Goal: Task Accomplishment & Management: Use online tool/utility

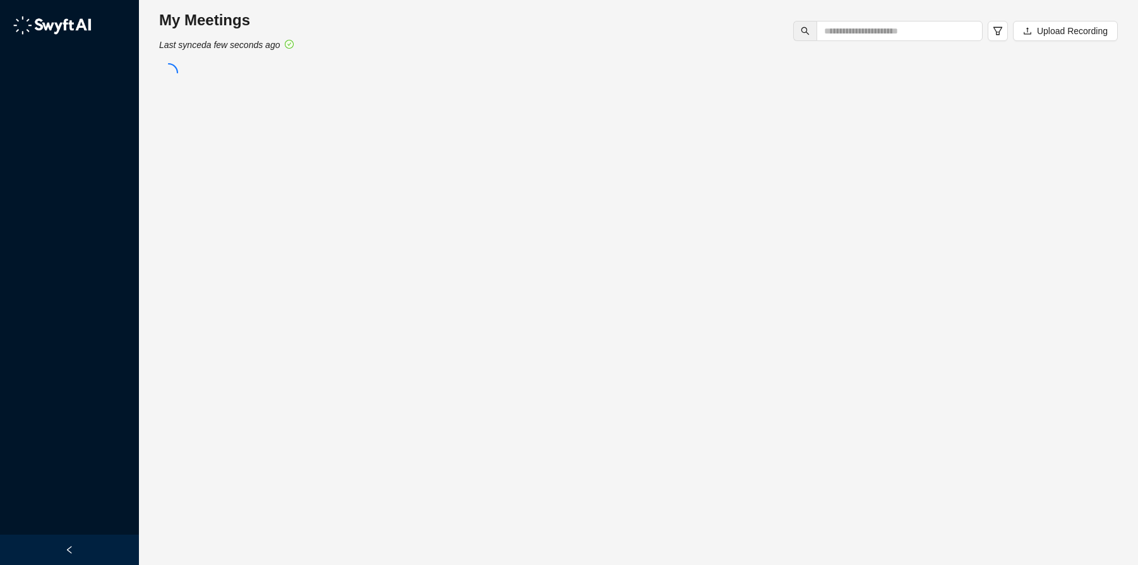
click at [497, 148] on main "My Meetings Last synced a few seconds ago Upload Recording" at bounding box center [638, 282] width 959 height 545
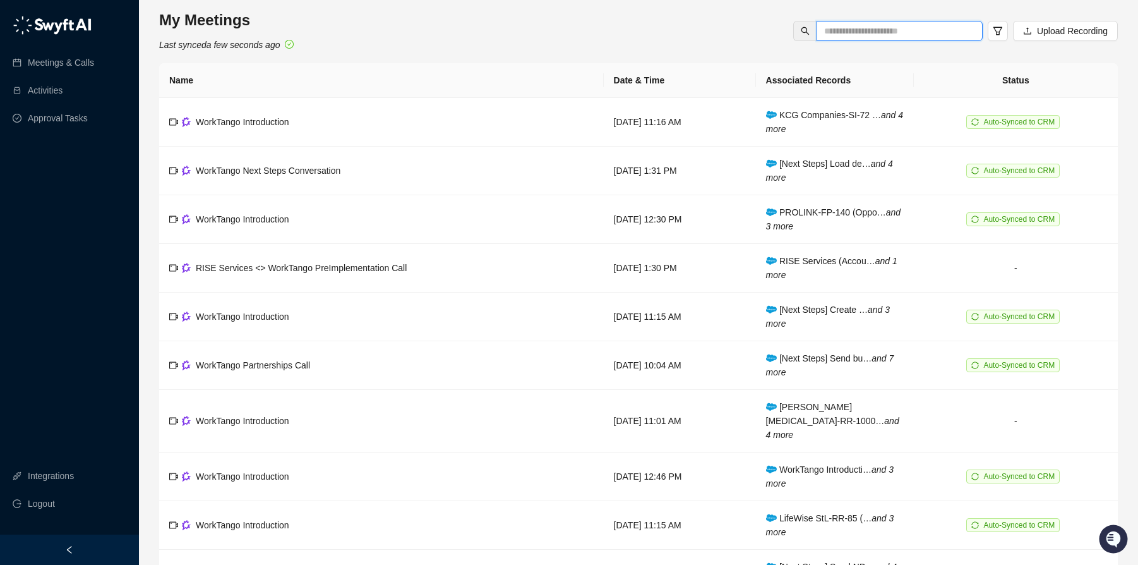
click at [848, 35] on input "text" at bounding box center [894, 31] width 141 height 14
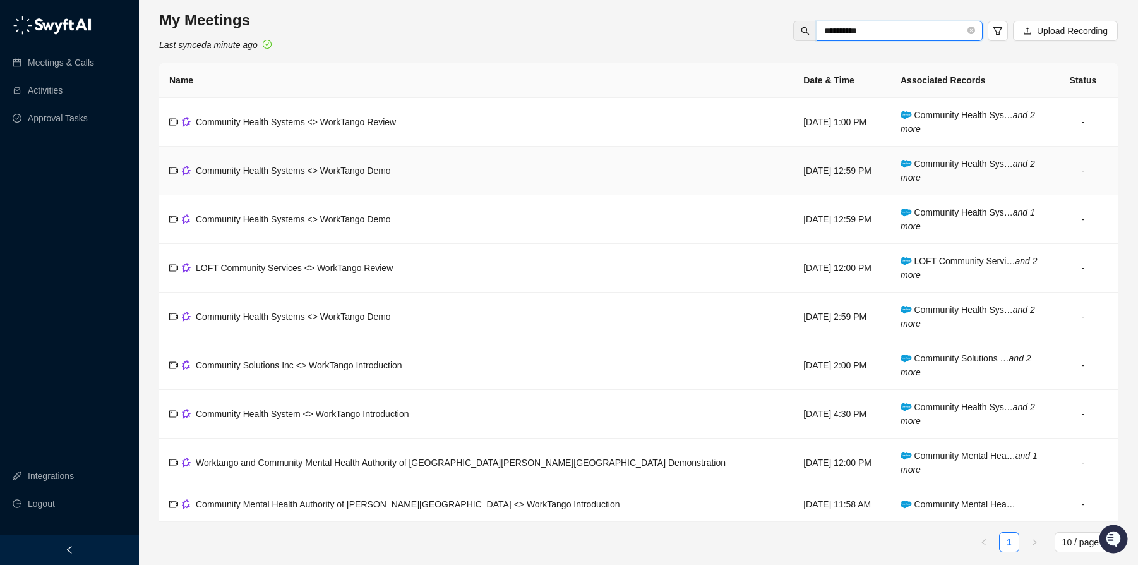
scroll to position [8, 0]
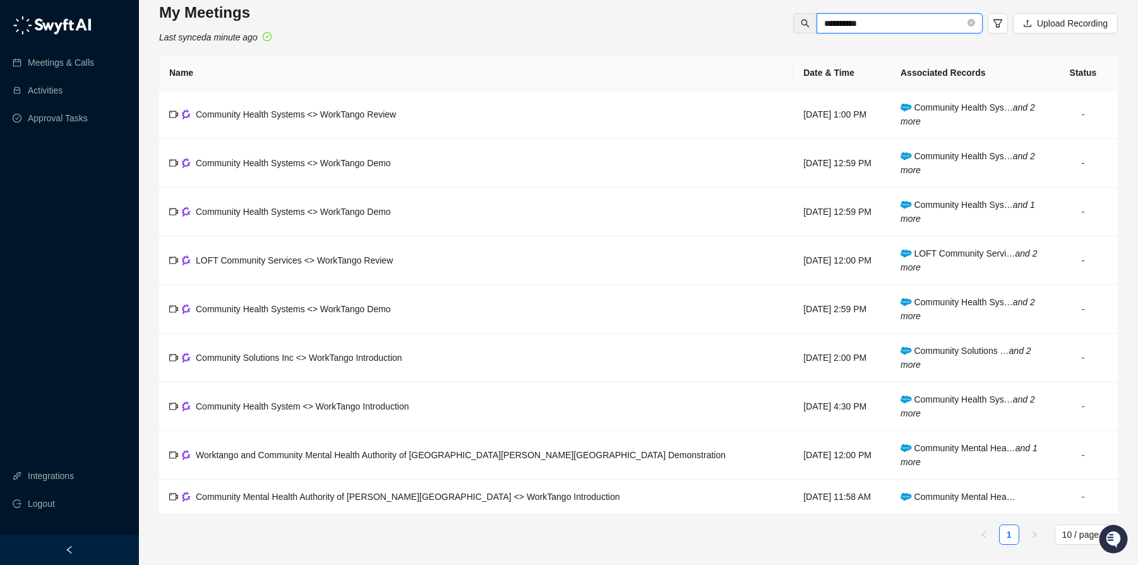
type input "*********"
click at [324, 411] on div "Community Health System <> WorkTango Introduction" at bounding box center [302, 406] width 213 height 14
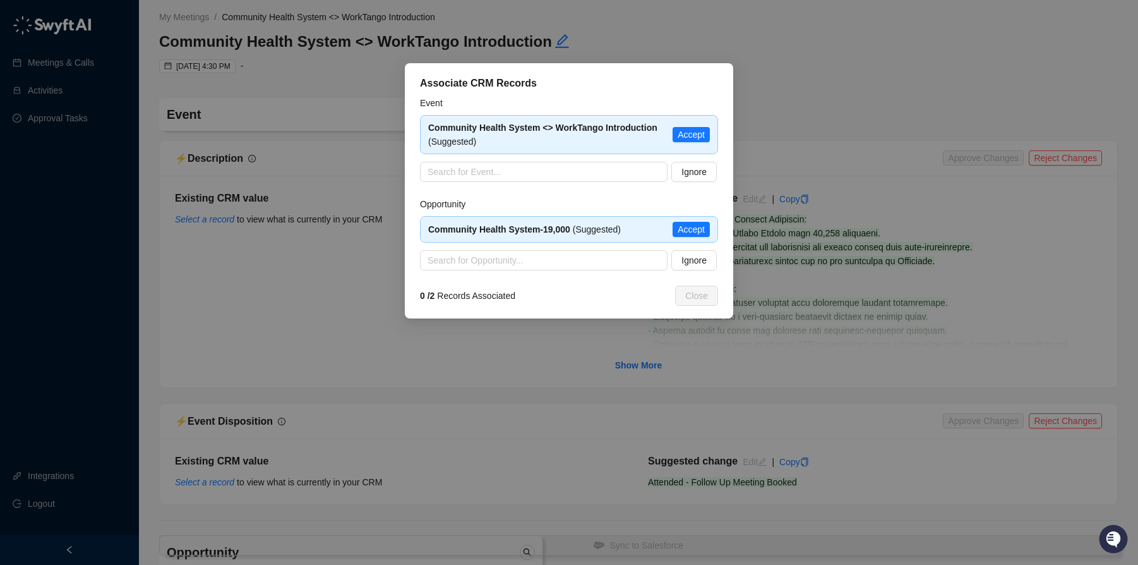
click at [414, 305] on div "Associate CRM Records Event Community Health System <> WorkTango Introduction (…" at bounding box center [569, 190] width 329 height 255
click at [696, 128] on span "Accept" at bounding box center [691, 135] width 27 height 14
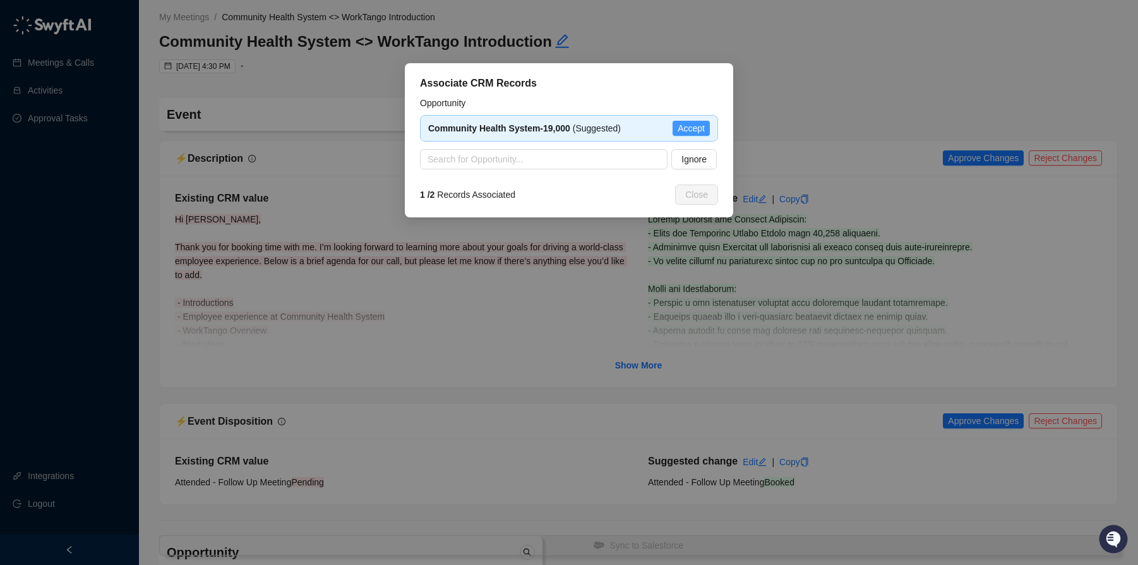
click at [696, 129] on span "Accept" at bounding box center [691, 128] width 27 height 14
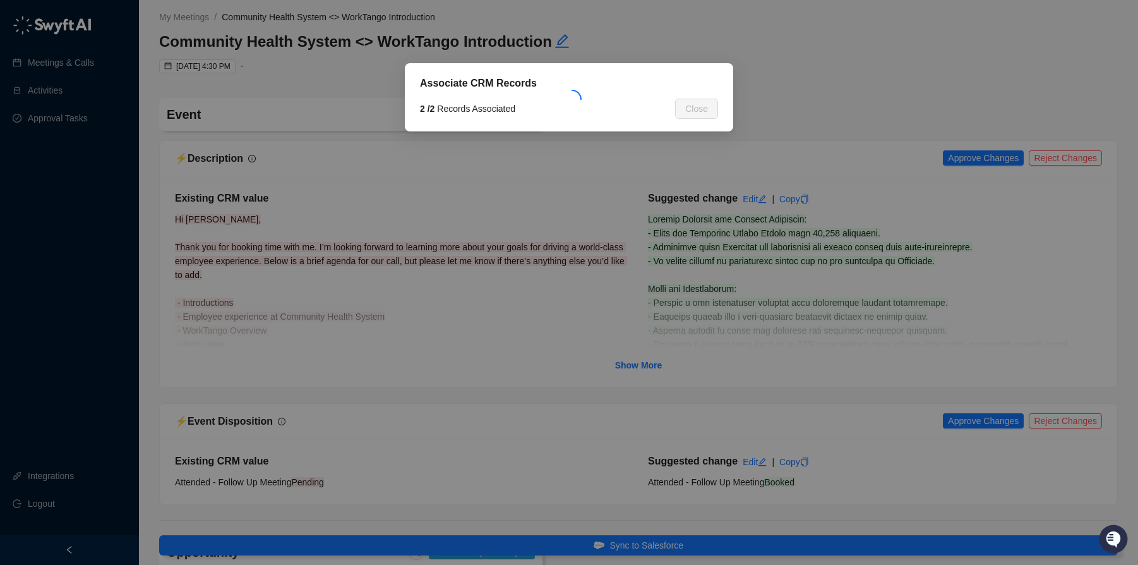
type textarea "**********"
type input "**********"
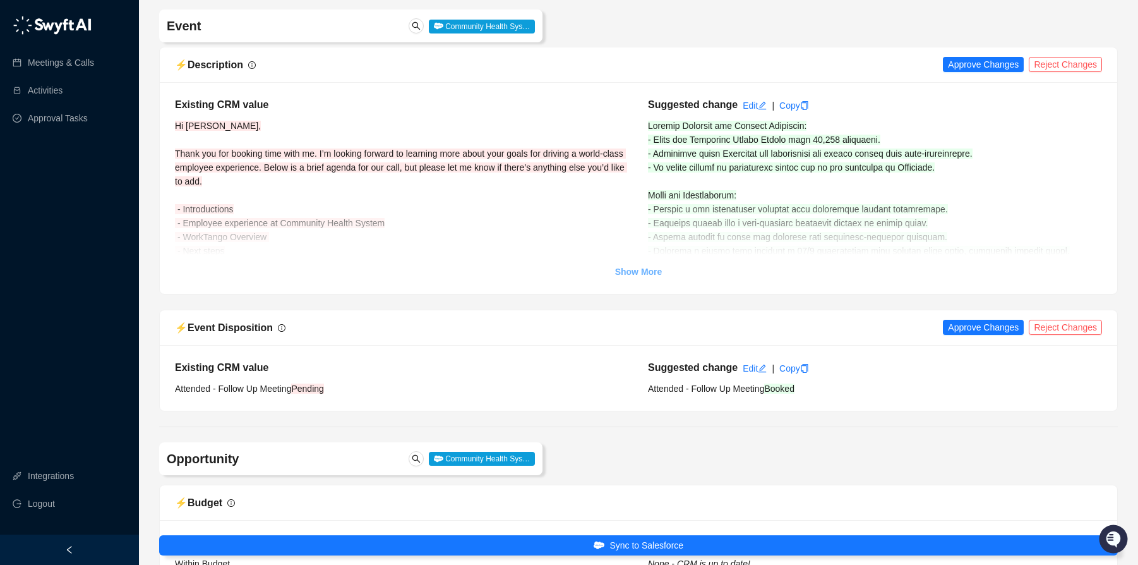
click at [647, 265] on link "Show More" at bounding box center [638, 272] width 47 height 14
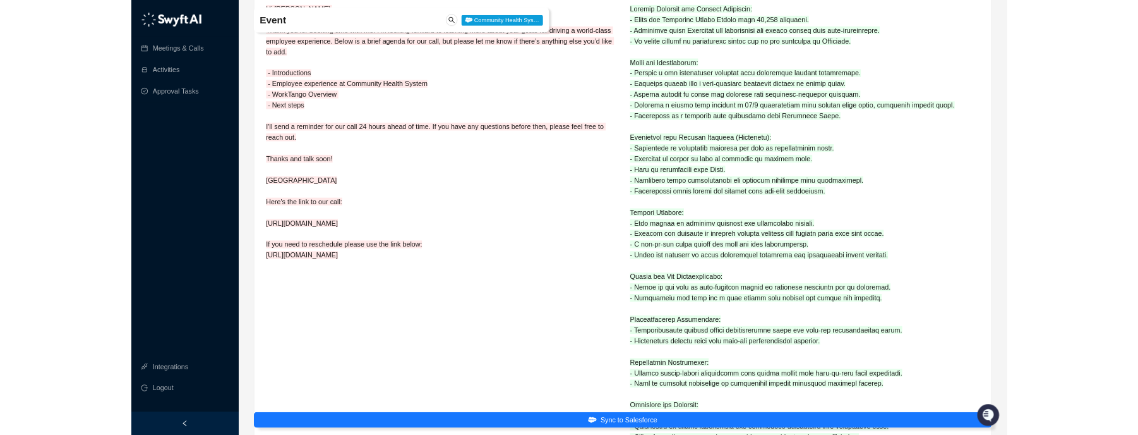
scroll to position [0, 0]
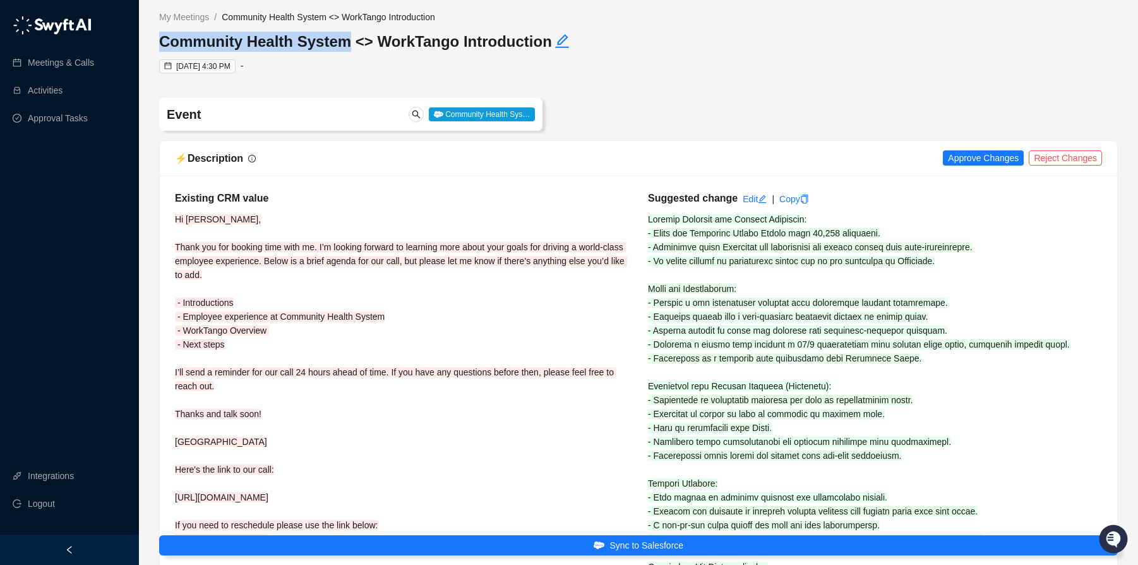
drag, startPoint x: 341, startPoint y: 44, endPoint x: 154, endPoint y: 44, distance: 187.0
copy h3 "Community Health System"
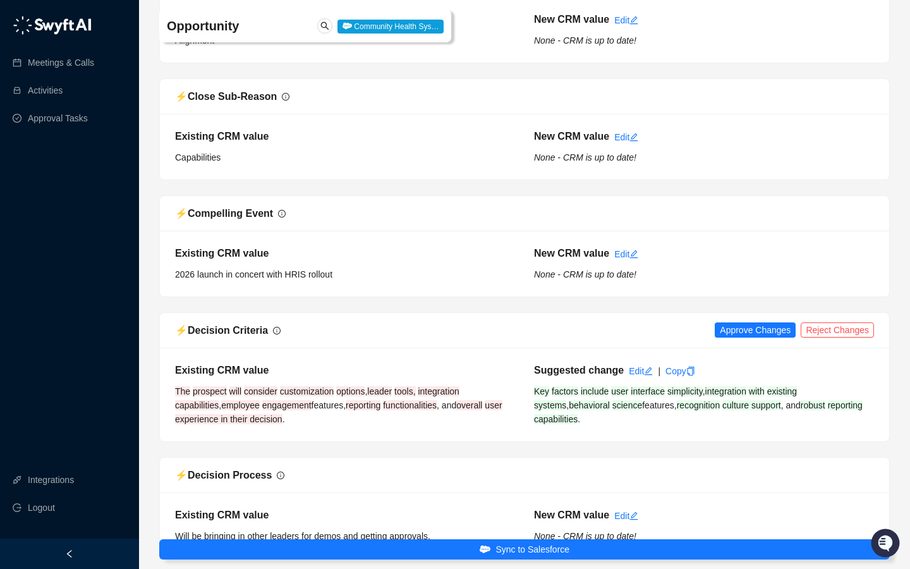
scroll to position [1480, 0]
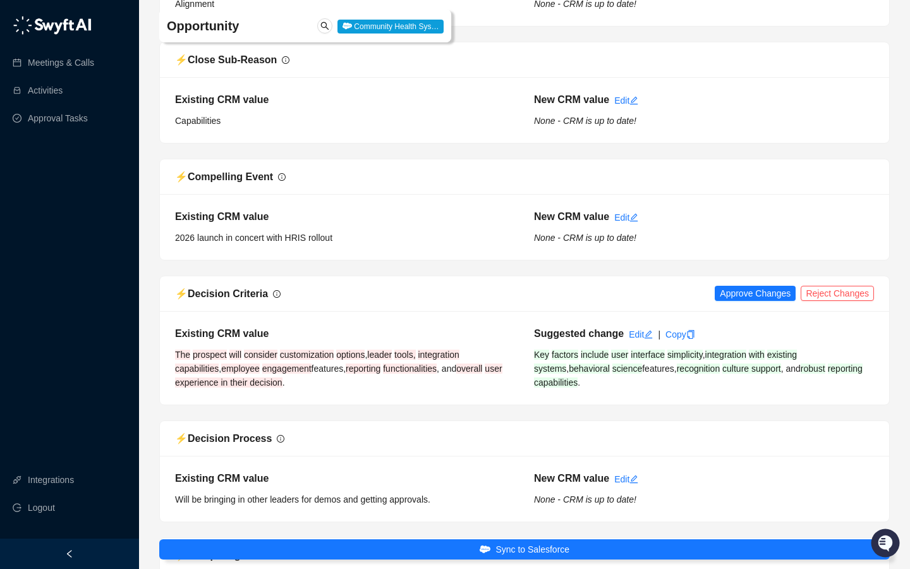
click at [593, 389] on div "Suggested change Edit | Copy Key factors include user interface simplicity , in…" at bounding box center [703, 357] width 359 height 63
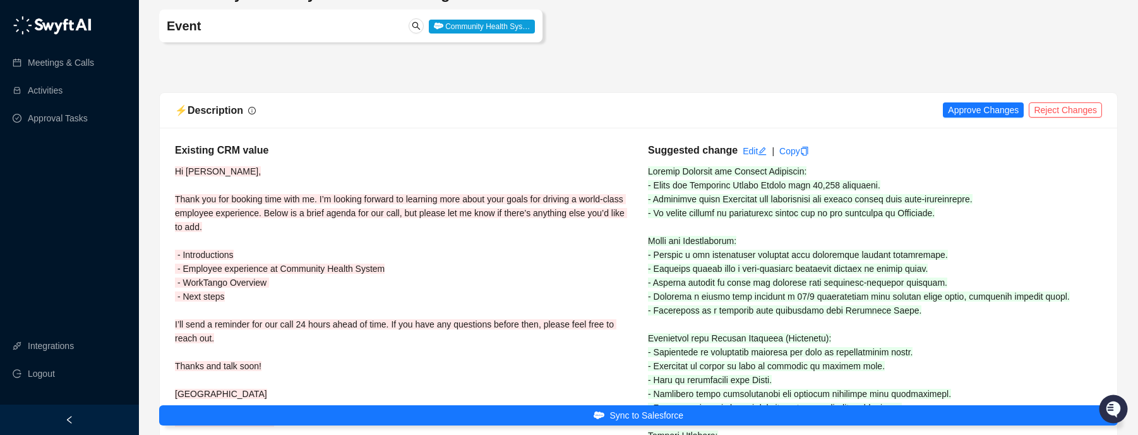
scroll to position [0, 0]
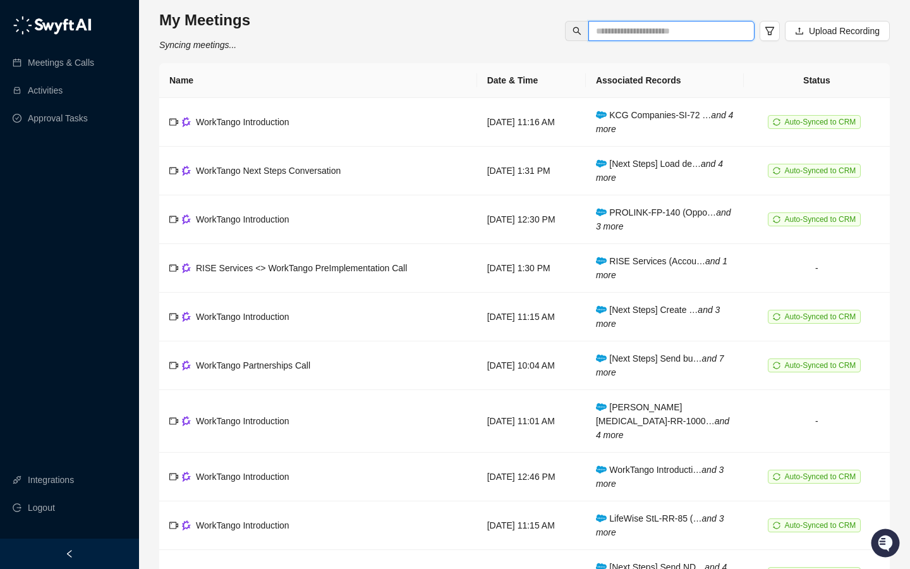
click at [701, 29] on input "text" at bounding box center [666, 31] width 141 height 14
type input "*********"
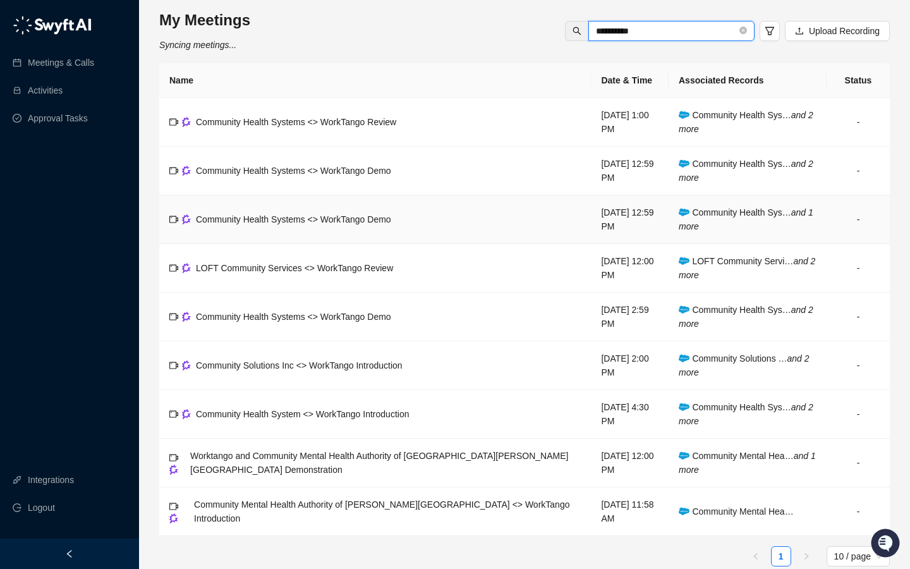
scroll to position [18, 0]
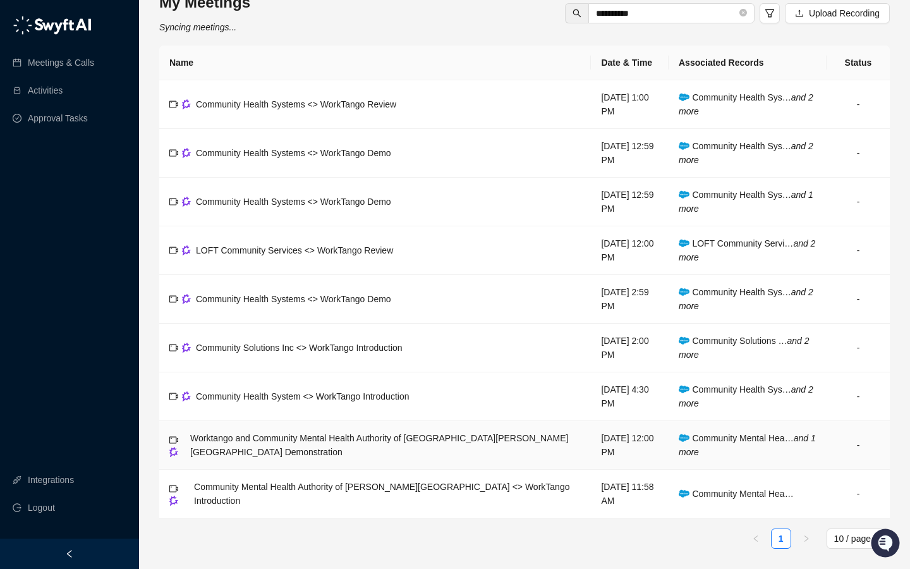
click at [691, 453] on icon "and 1 more" at bounding box center [747, 445] width 137 height 24
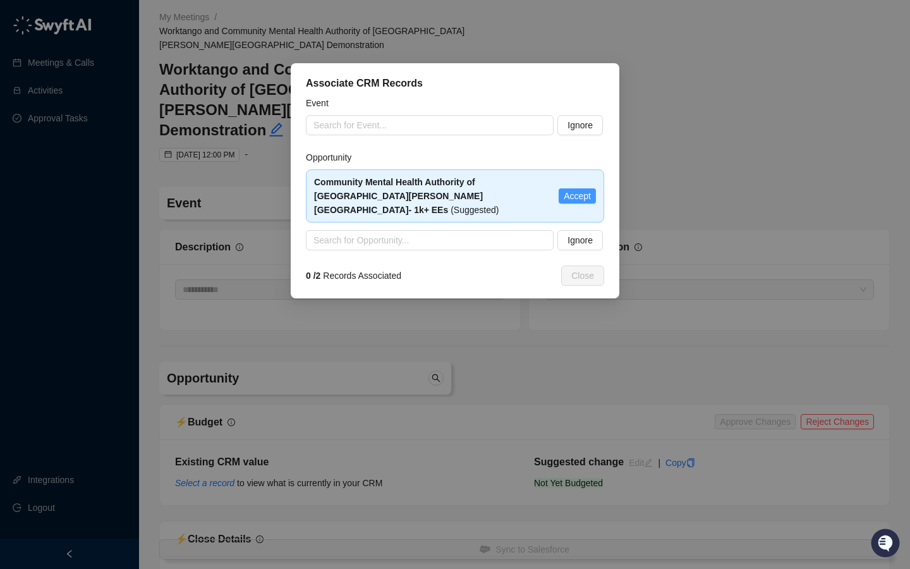
click at [580, 189] on span "Accept" at bounding box center [577, 196] width 27 height 14
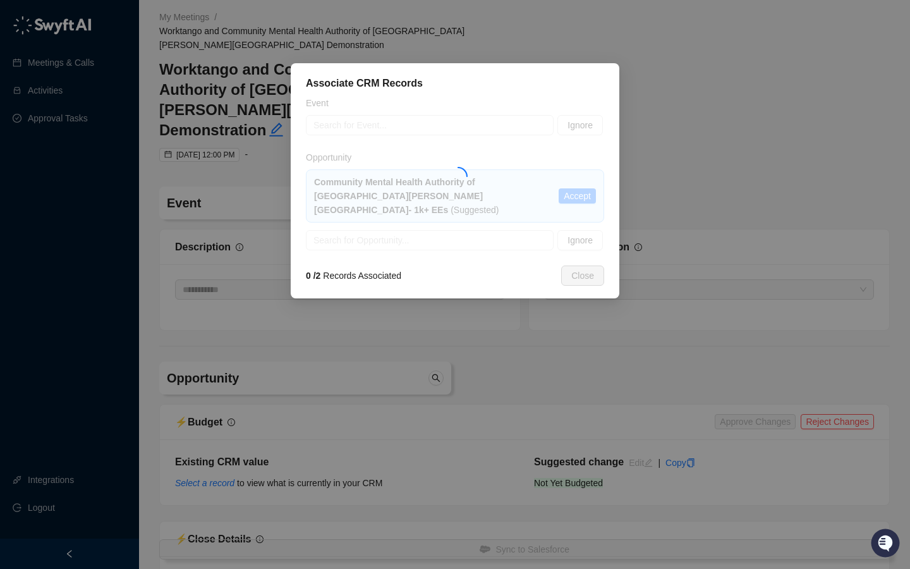
click at [661, 95] on div "Associate CRM Records Event Search for Event... Ignore Opportunity Community Me…" at bounding box center [455, 284] width 910 height 569
type textarea "**********"
type input "**********"
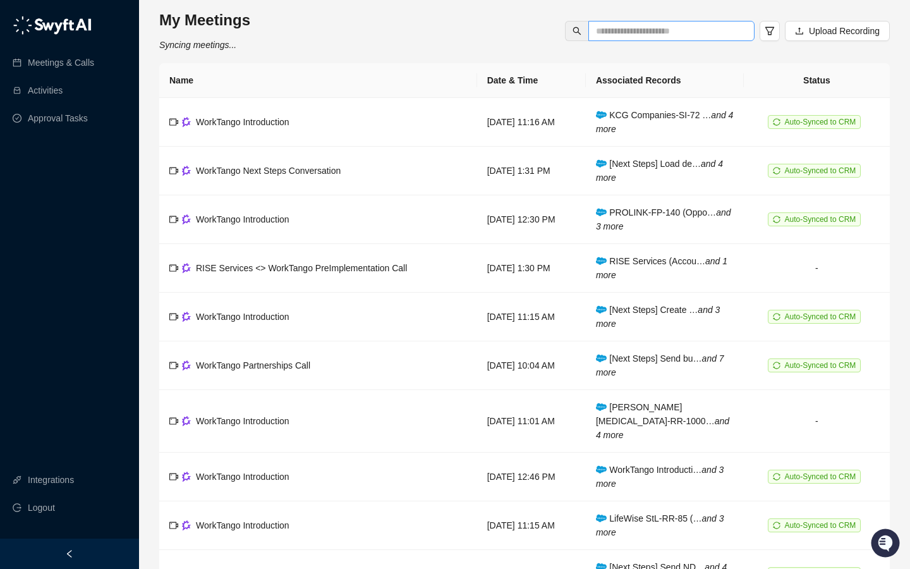
drag, startPoint x: 632, startPoint y: 39, endPoint x: 627, endPoint y: 34, distance: 7.1
click at [632, 39] on span at bounding box center [671, 31] width 166 height 20
type input "**********"
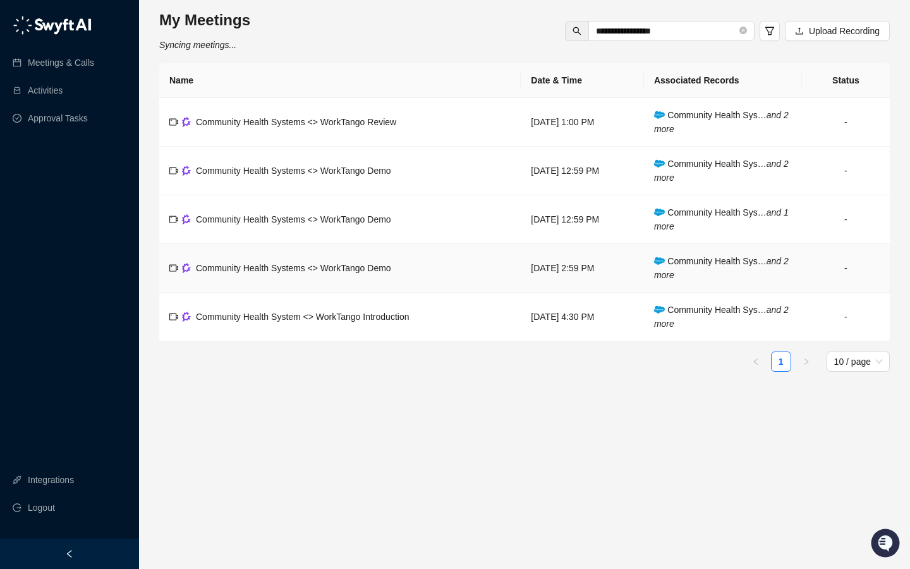
click at [676, 275] on icon "and 2 more" at bounding box center [721, 268] width 135 height 24
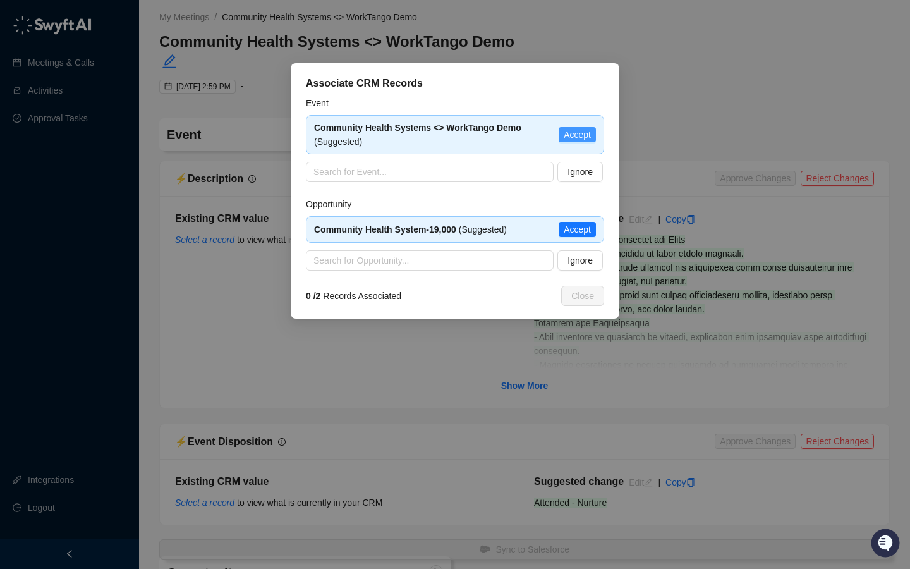
click at [588, 134] on span "Accept" at bounding box center [577, 135] width 27 height 14
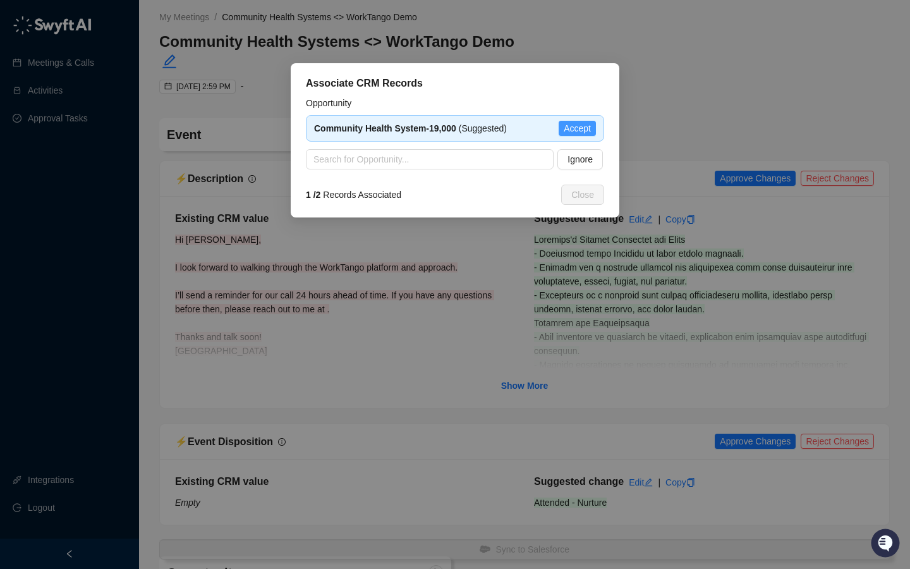
click at [571, 118] on div "Community Health System-19,000 (Suggested) Accept" at bounding box center [455, 128] width 298 height 27
click at [572, 124] on span "Accept" at bounding box center [577, 128] width 27 height 14
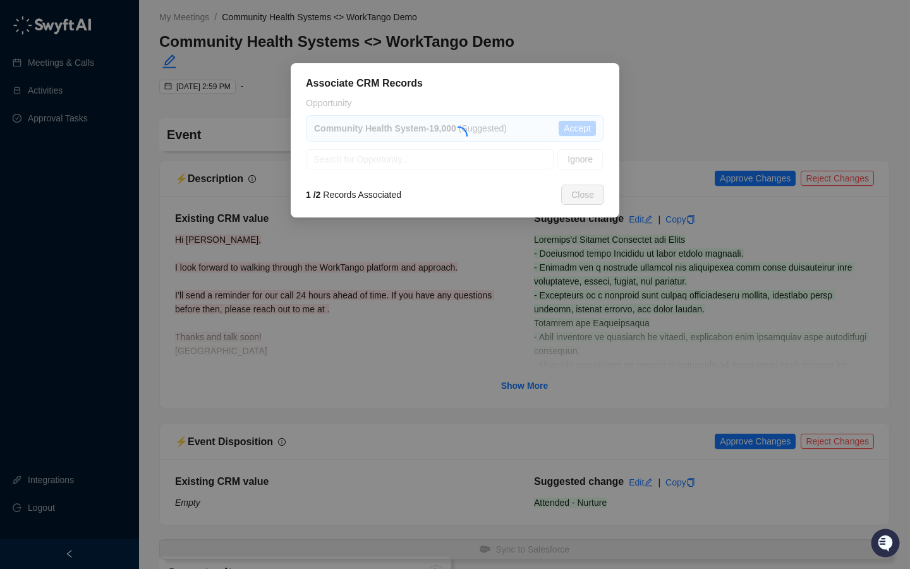
type textarea "**********"
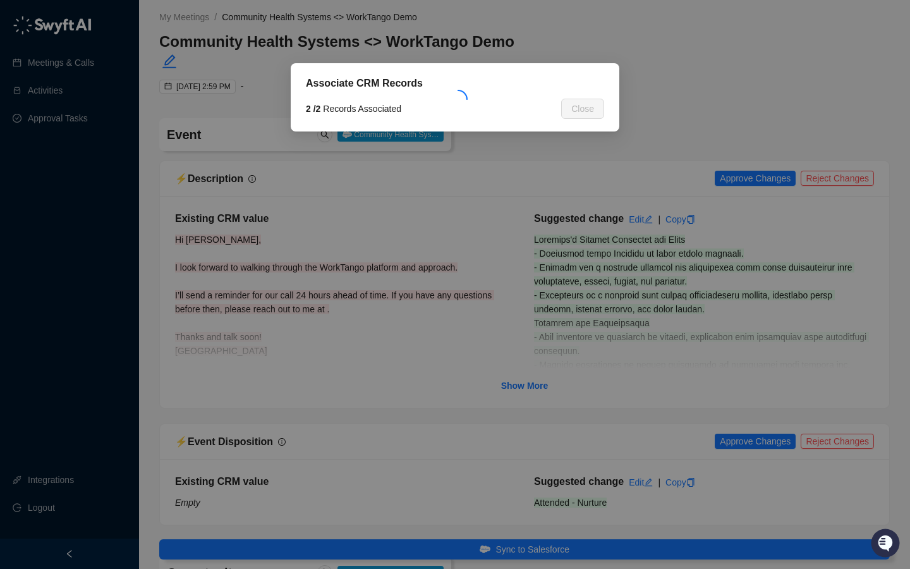
type input "**********"
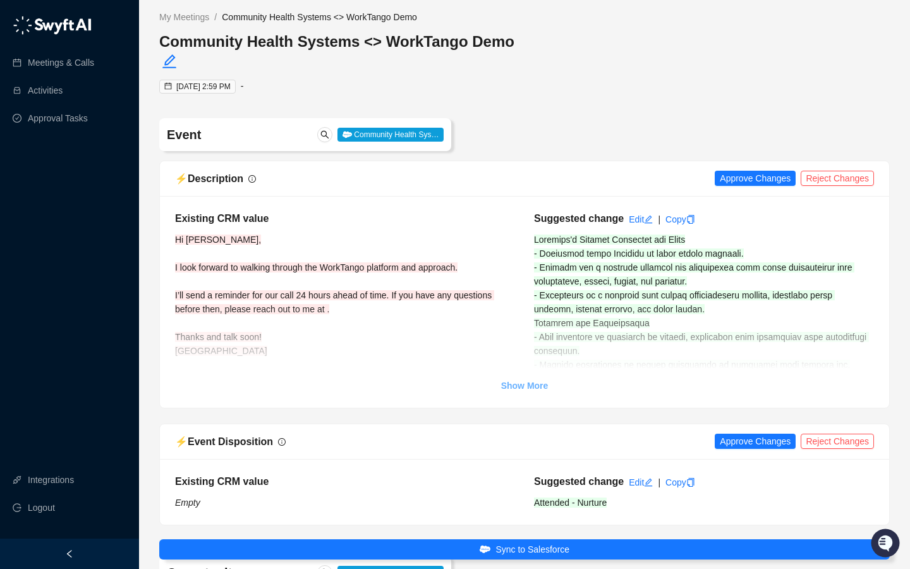
click at [525, 380] on strong "Show More" at bounding box center [524, 385] width 47 height 10
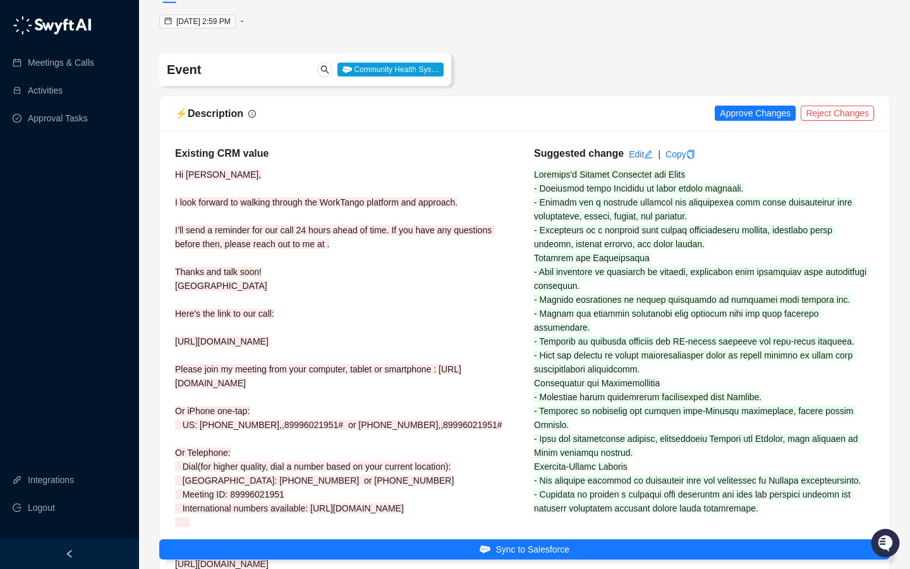
scroll to position [66, 0]
click at [553, 212] on span at bounding box center [701, 341] width 335 height 344
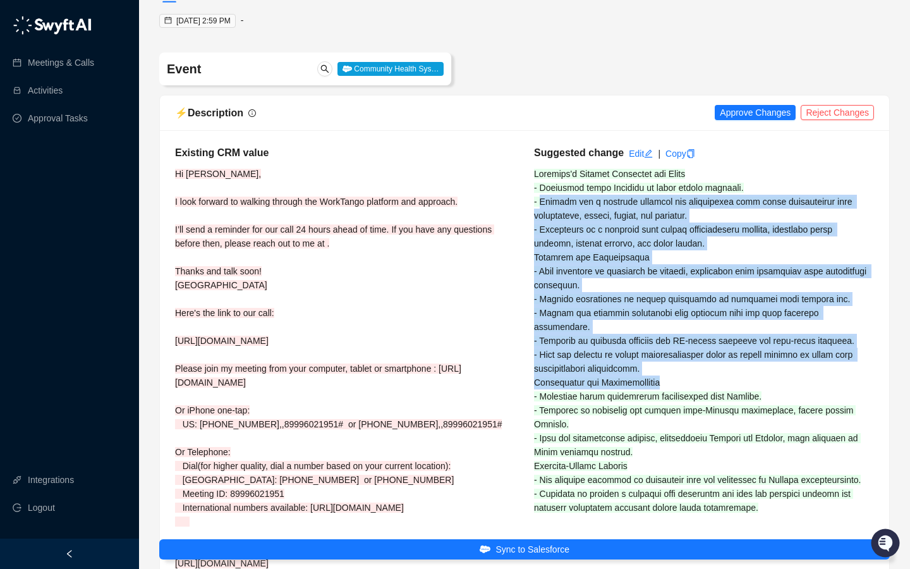
scroll to position [68, 0]
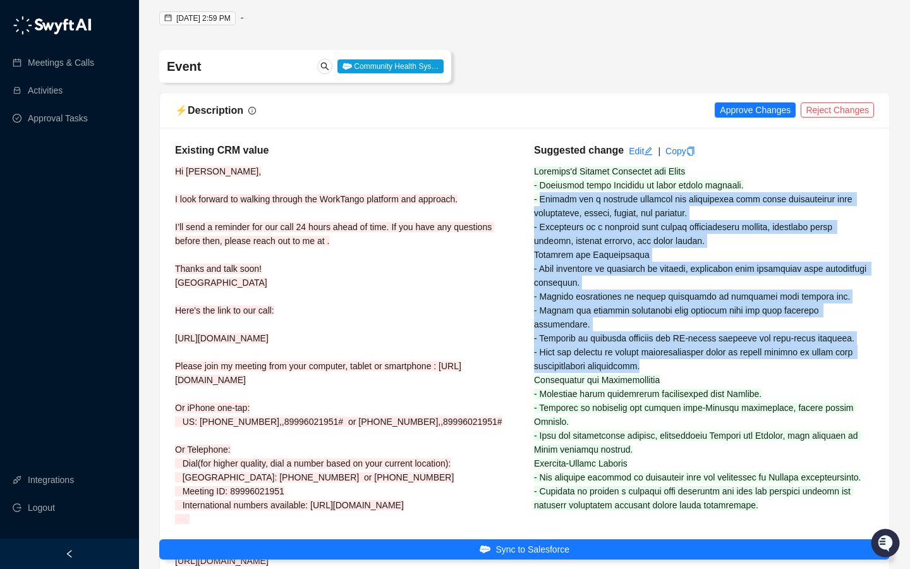
click at [832, 330] on div "Suggested change Edit | Copy" at bounding box center [703, 355] width 359 height 425
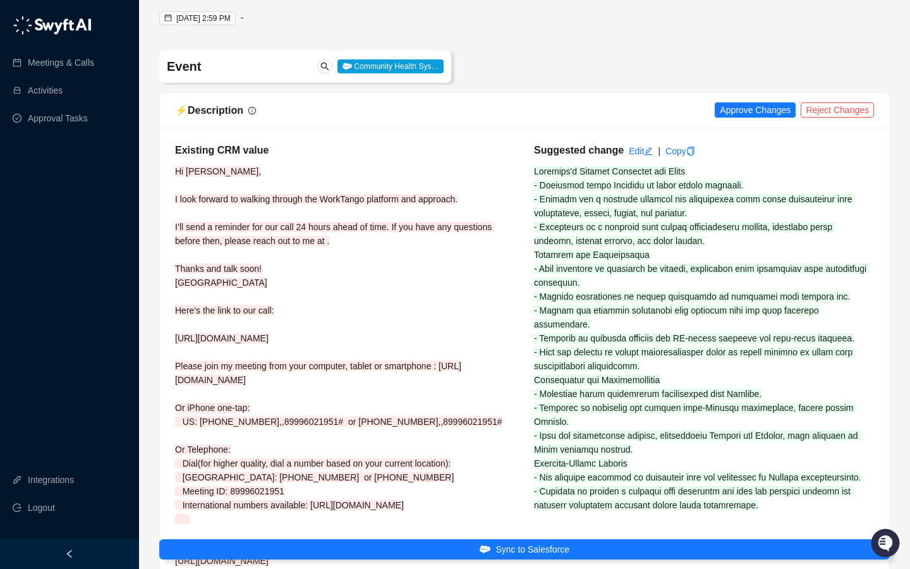
click at [571, 200] on div "Suggested change Edit | Copy" at bounding box center [703, 355] width 359 height 425
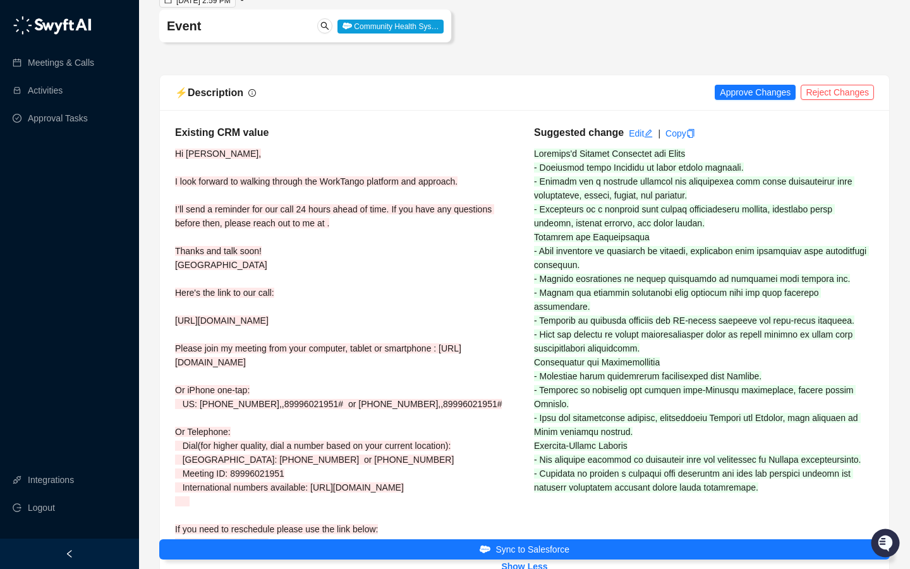
scroll to position [90, 0]
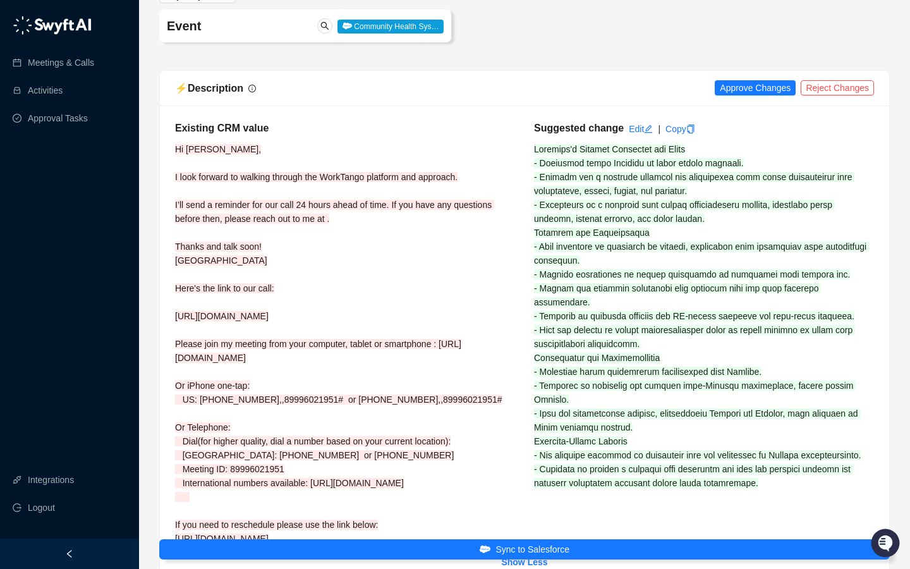
click at [810, 267] on span at bounding box center [701, 316] width 335 height 344
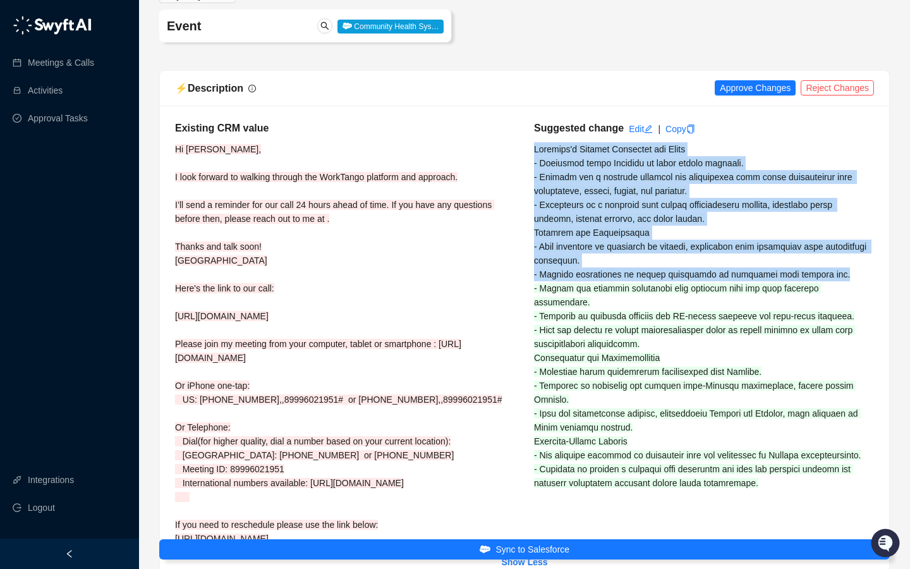
click at [830, 255] on div "Suggested change Edit | Copy" at bounding box center [703, 333] width 359 height 425
click at [778, 260] on div "Suggested change Edit | Copy" at bounding box center [703, 333] width 359 height 425
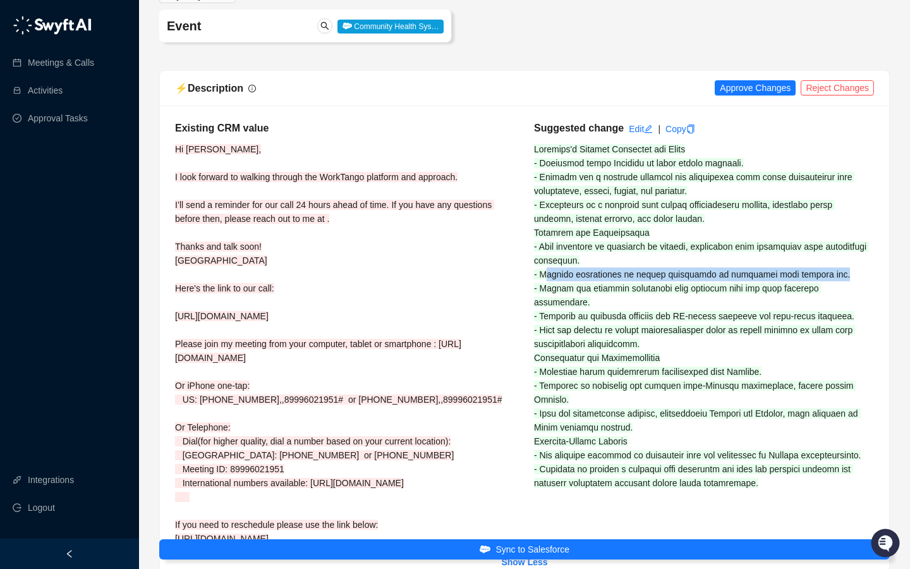
drag, startPoint x: 828, startPoint y: 256, endPoint x: 548, endPoint y: 250, distance: 280.6
click at [548, 250] on div "Suggested change Edit | Copy" at bounding box center [703, 333] width 359 height 425
click at [545, 253] on span at bounding box center [701, 316] width 335 height 344
drag, startPoint x: 541, startPoint y: 253, endPoint x: 803, endPoint y: 253, distance: 262.2
click at [836, 256] on div "Suggested change Edit | Copy" at bounding box center [703, 333] width 359 height 425
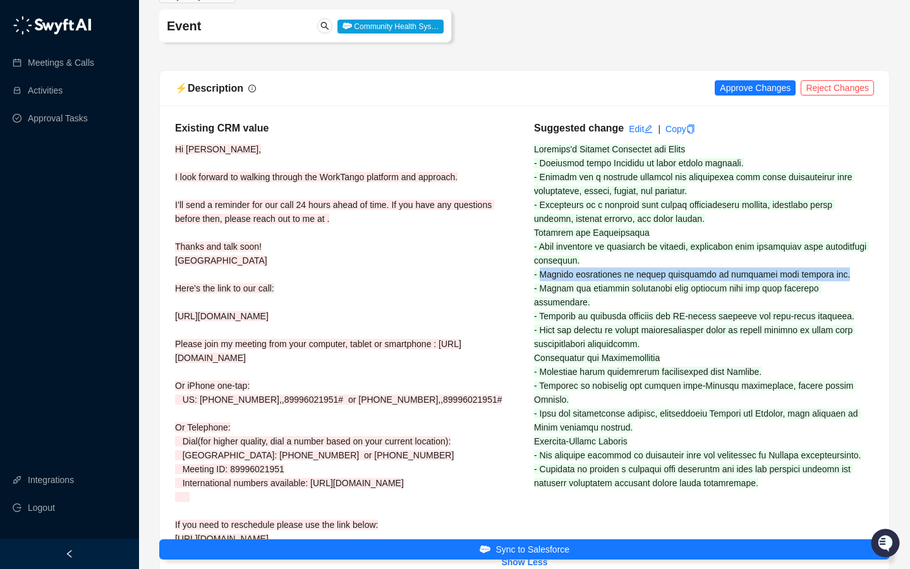
copy span "Require flexibility in leader dashboards to customize what leaders see."
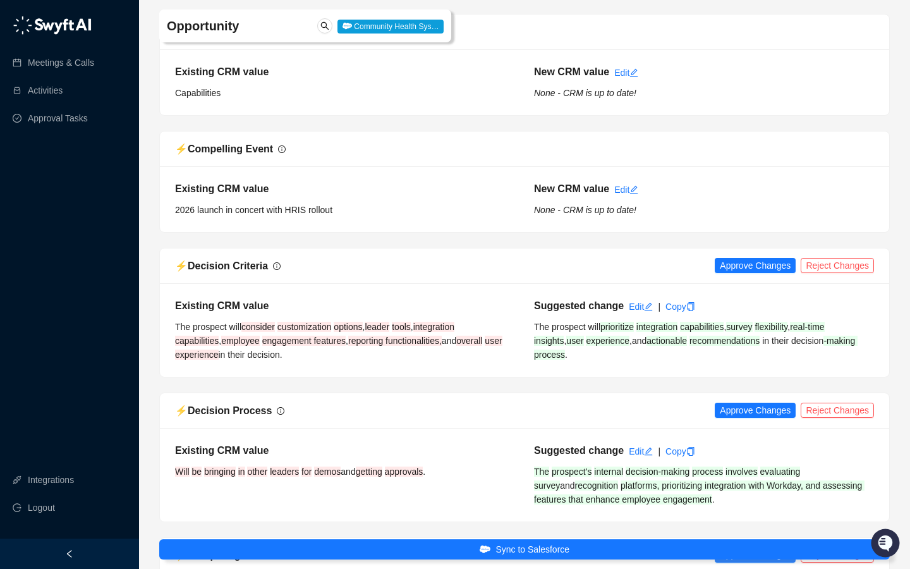
scroll to position [1310, 0]
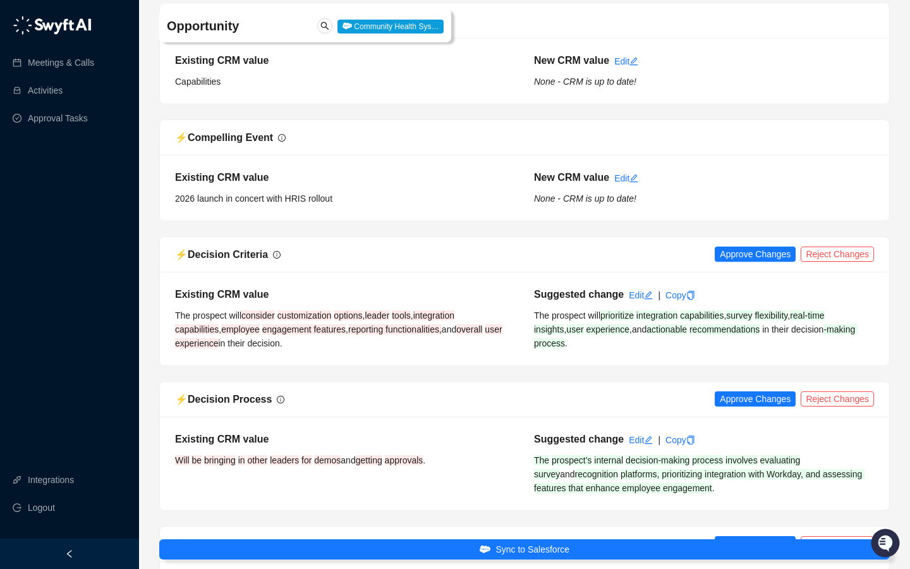
click at [651, 340] on div "Suggested change Edit | Copy The prospect will prioritize integration capabilit…" at bounding box center [703, 318] width 359 height 63
drag, startPoint x: 625, startPoint y: 338, endPoint x: 604, endPoint y: 340, distance: 20.9
click at [624, 338] on div "Suggested change Edit | Copy The prospect will prioritize integration capabilit…" at bounding box center [703, 318] width 359 height 63
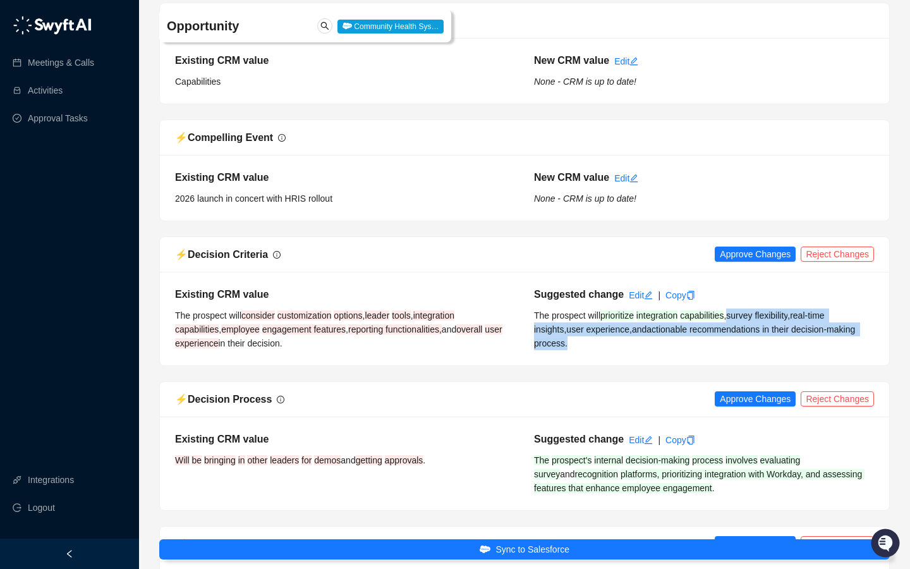
drag, startPoint x: 603, startPoint y: 340, endPoint x: 739, endPoint y: 313, distance: 138.4
click at [739, 313] on div "Suggested change Edit | Copy The prospect will prioritize integration capabilit…" at bounding box center [703, 318] width 359 height 63
copy div "survey flexibility , real-time insights , user experience , and actionable reco…"
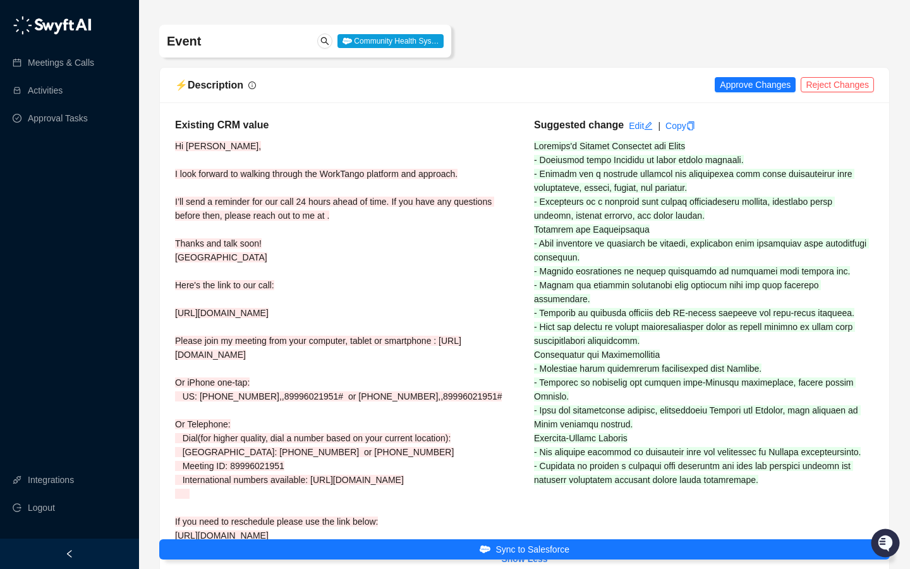
scroll to position [82, 0]
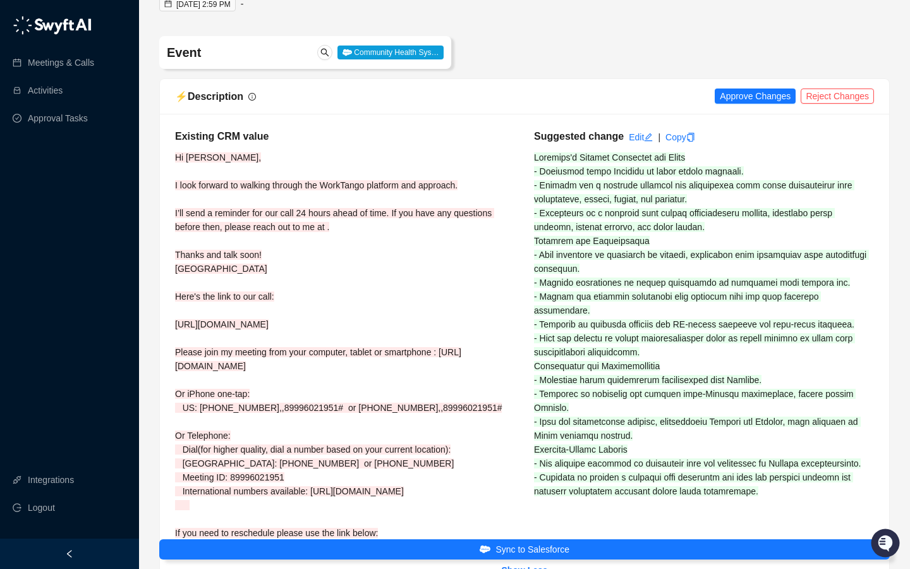
click at [706, 157] on div "Suggested change Edit | Copy" at bounding box center [703, 341] width 359 height 425
click at [730, 181] on div "Suggested change Edit | Copy" at bounding box center [703, 341] width 359 height 425
drag, startPoint x: 715, startPoint y: 179, endPoint x: 684, endPoint y: 183, distance: 31.7
click at [564, 171] on div "Suggested change Edit | Copy" at bounding box center [703, 341] width 359 height 425
click at [691, 183] on span at bounding box center [701, 324] width 335 height 344
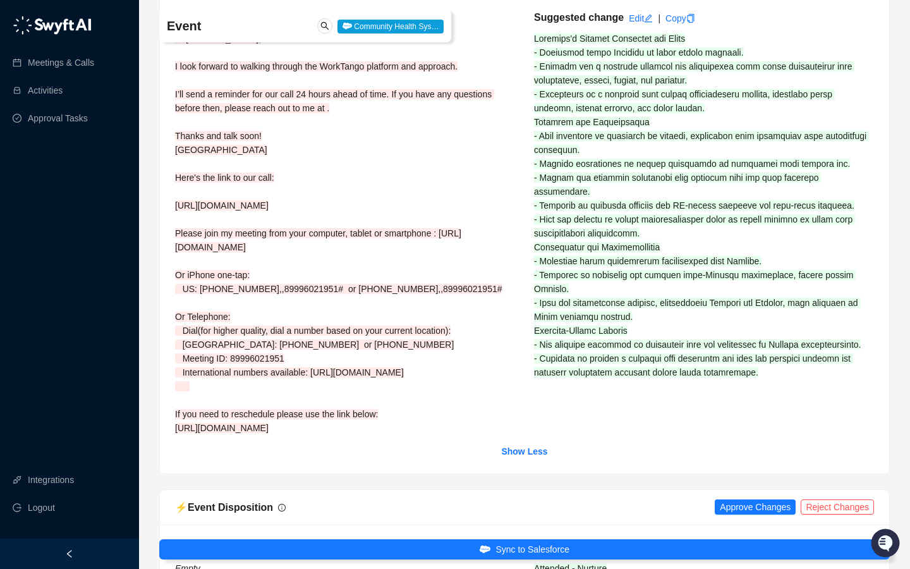
scroll to position [312, 0]
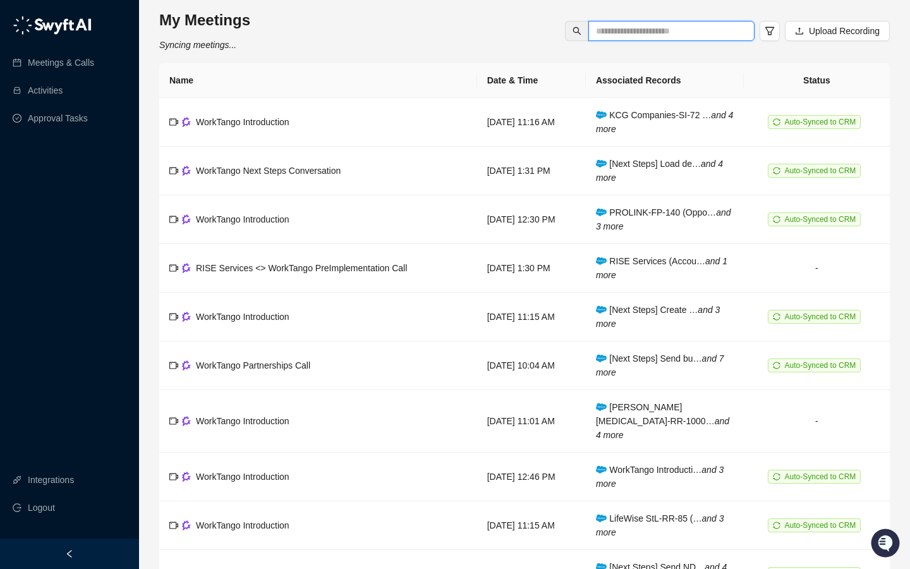
click at [682, 35] on input "text" at bounding box center [666, 31] width 141 height 14
type input "**********"
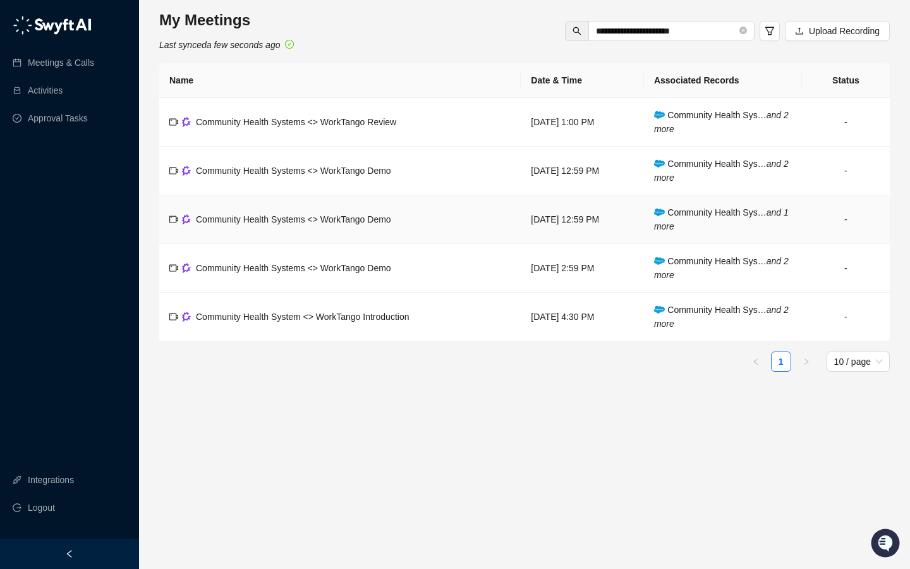
click at [371, 218] on span "Community Health Systems <> WorkTango Demo" at bounding box center [293, 219] width 195 height 10
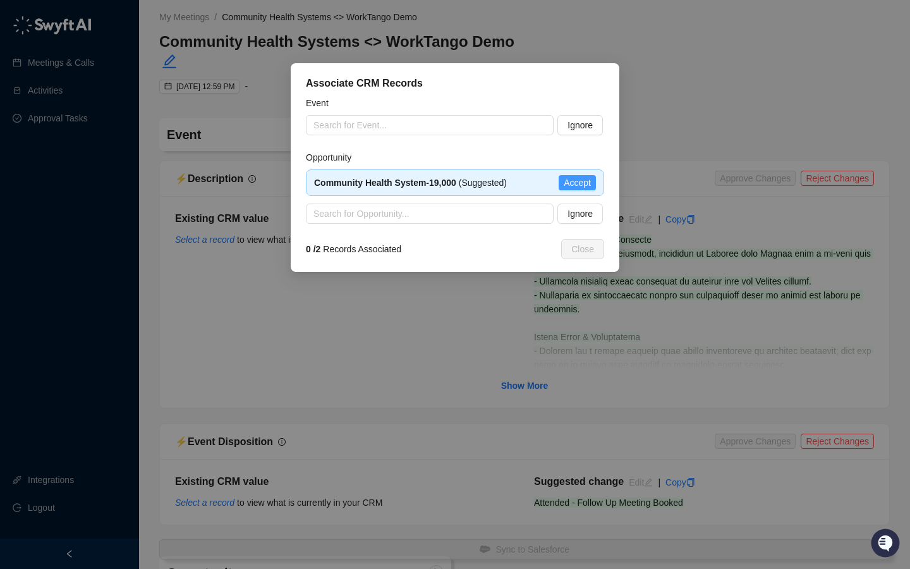
click at [576, 177] on span "Accept" at bounding box center [577, 183] width 27 height 14
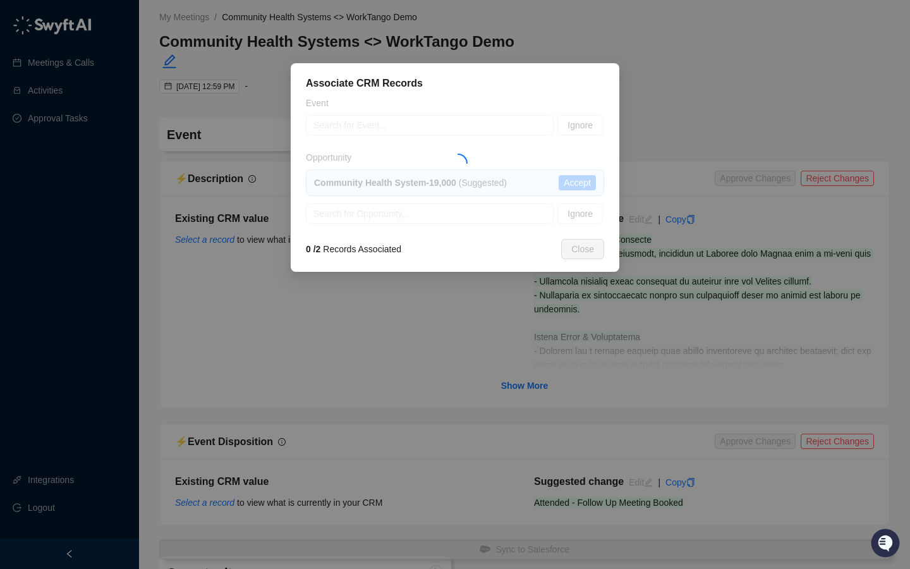
type textarea "**********"
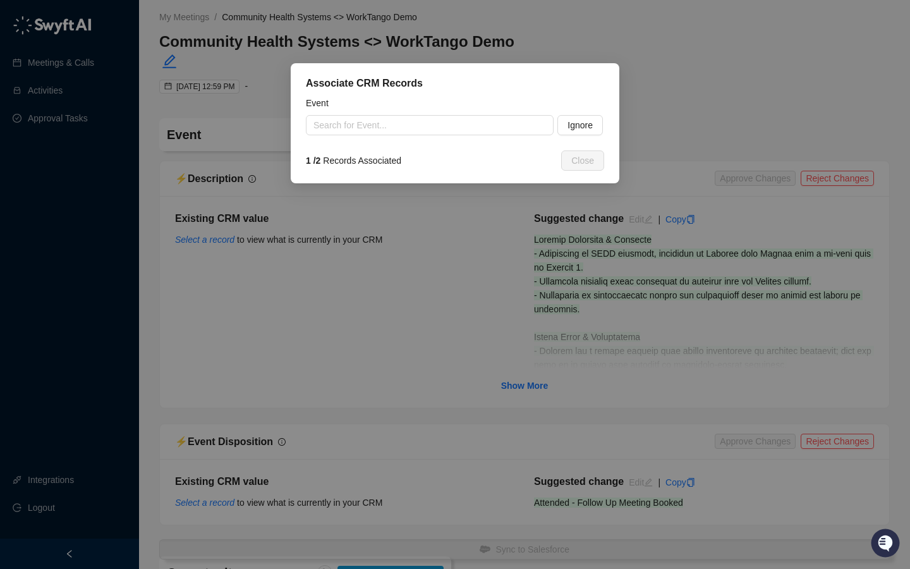
type input "**********"
click at [524, 365] on div "Associate CRM Records Event Search for Event... Ignore 1 / 2 Records Associated…" at bounding box center [455, 284] width 910 height 569
click at [593, 119] on button "Ignore" at bounding box center [579, 125] width 45 height 20
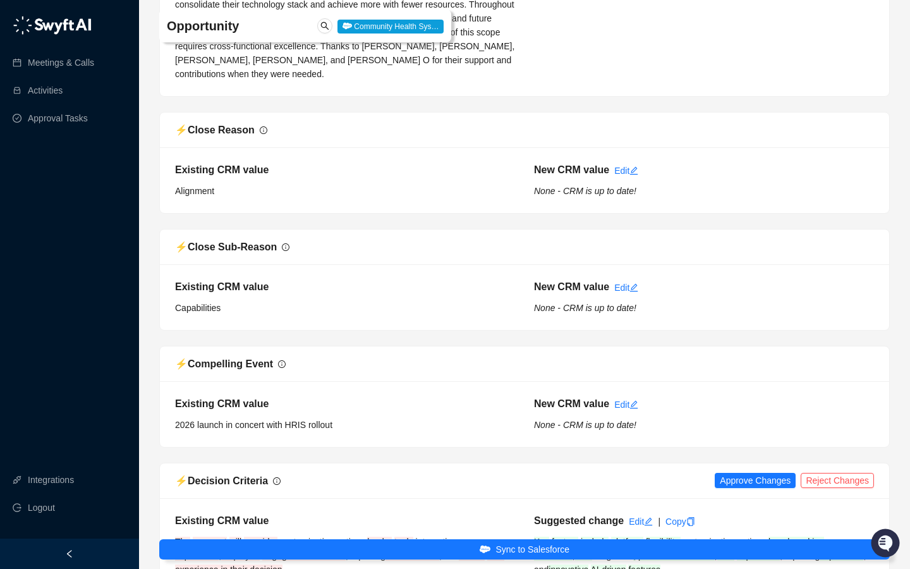
scroll to position [700, 0]
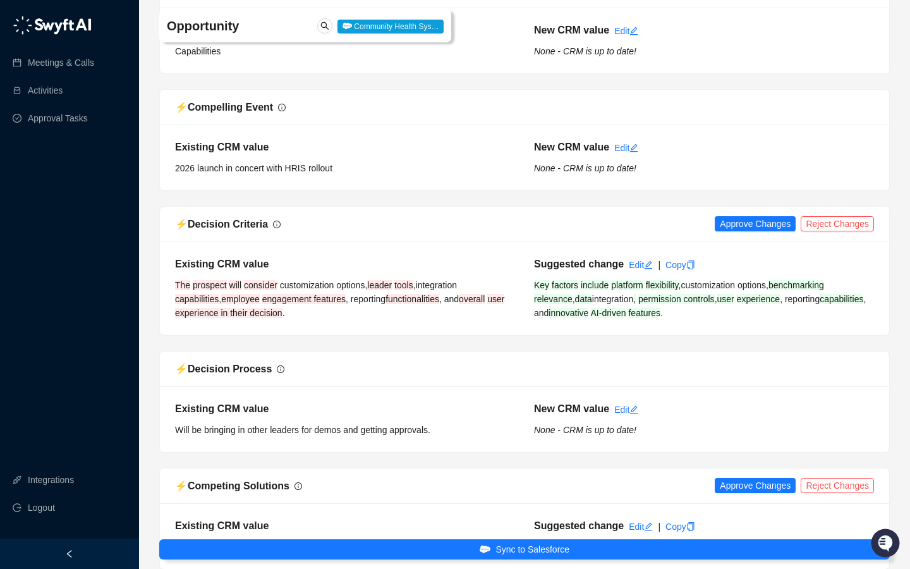
drag, startPoint x: 720, startPoint y: 299, endPoint x: 734, endPoint y: 298, distance: 13.3
click at [720, 299] on div "Suggested change Edit | Copy Key factors include platform flexibility, customiz…" at bounding box center [703, 288] width 359 height 63
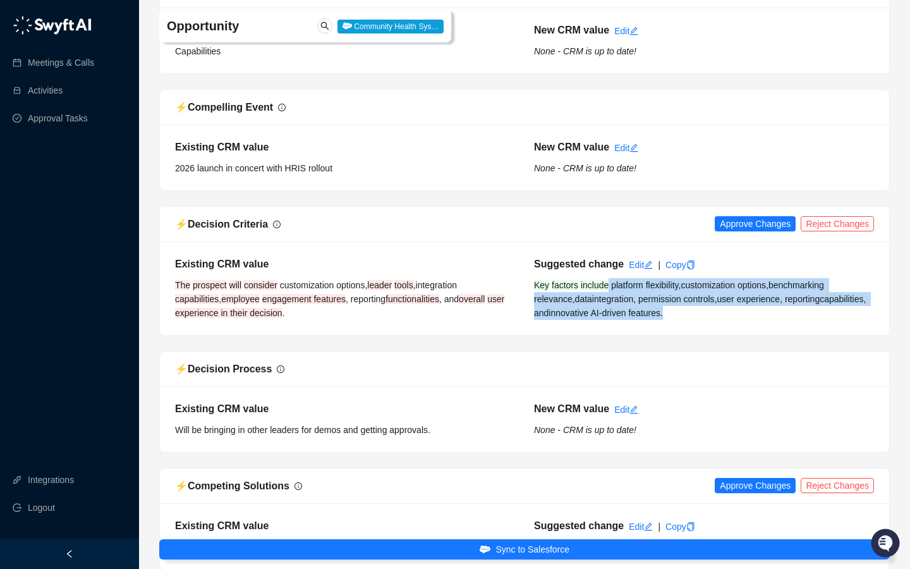
drag, startPoint x: 734, startPoint y: 298, endPoint x: 641, endPoint y: 265, distance: 98.5
click at [615, 262] on div "Suggested change Edit | Copy Key factors include platform flexibility, customiz…" at bounding box center [703, 288] width 359 height 63
copy div "platform flexibility, customization options, benchmarking relevance , data inte…"
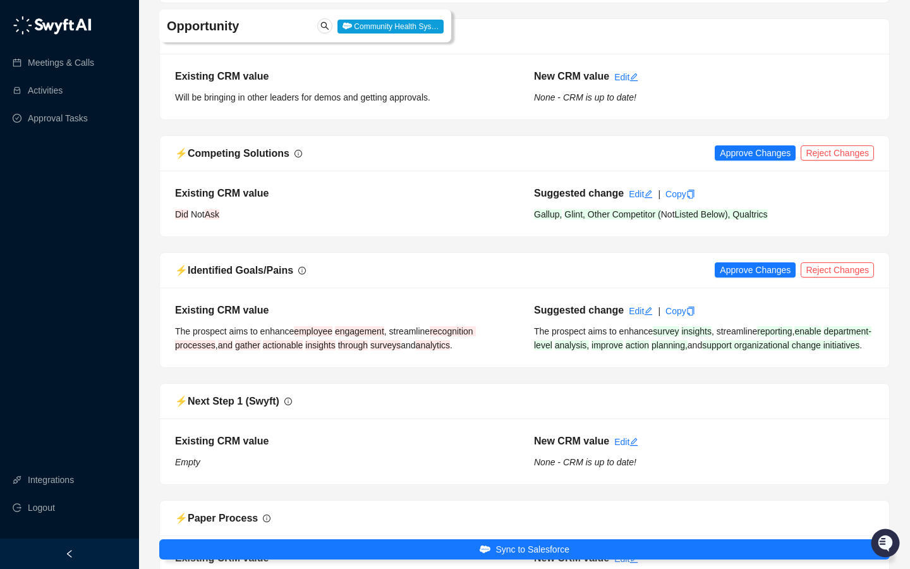
scroll to position [1035, 0]
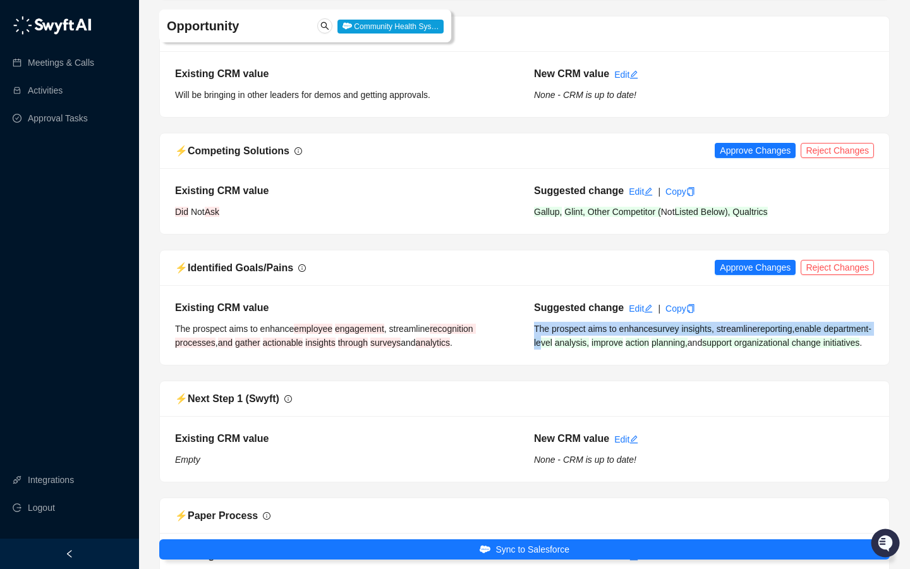
drag, startPoint x: 620, startPoint y: 337, endPoint x: 591, endPoint y: 322, distance: 33.3
click at [590, 322] on div "Suggested change Edit | Copy The prospect aims to enhance survey insights , str…" at bounding box center [703, 324] width 359 height 49
click at [591, 323] on span "department-level" at bounding box center [702, 335] width 337 height 24
drag, startPoint x: 588, startPoint y: 306, endPoint x: 673, endPoint y: 334, distance: 89.1
click at [691, 339] on div "Suggested change Edit | Copy The prospect aims to enhance survey insights , str…" at bounding box center [703, 324] width 359 height 49
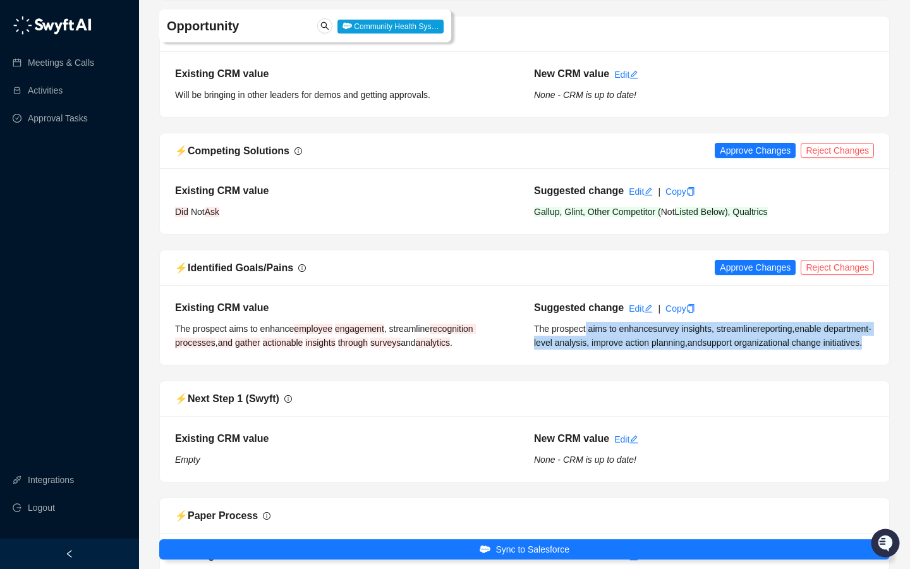
copy div "aims to enhance survey insights , streamline reporting , enable department-leve…"
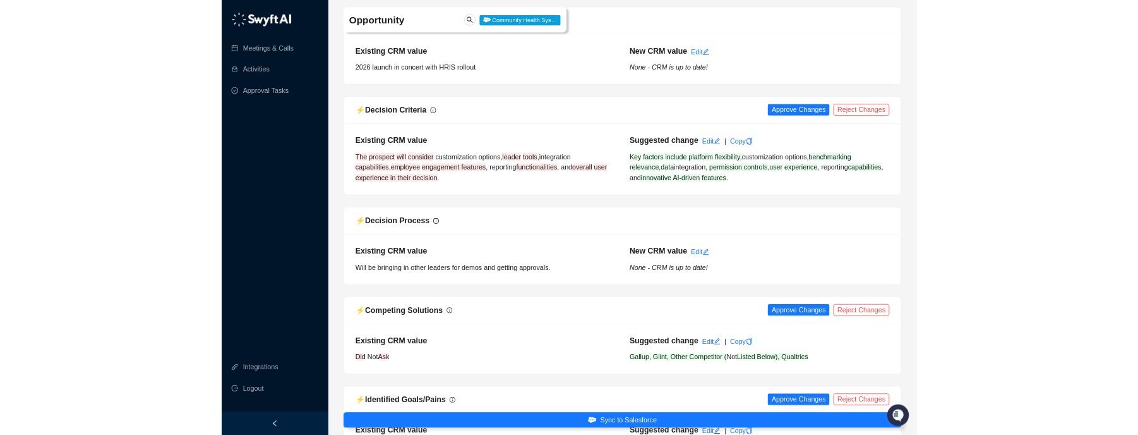
scroll to position [778, 0]
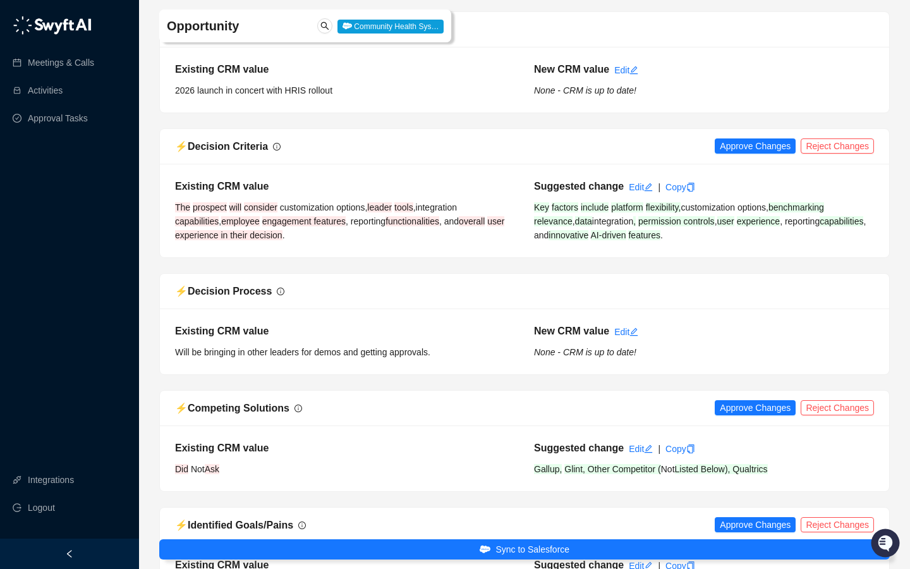
click at [626, 230] on span "AI-driven" at bounding box center [608, 235] width 35 height 10
drag, startPoint x: 645, startPoint y: 188, endPoint x: 595, endPoint y: 186, distance: 50.6
click at [643, 202] on span "platform" at bounding box center [627, 207] width 32 height 10
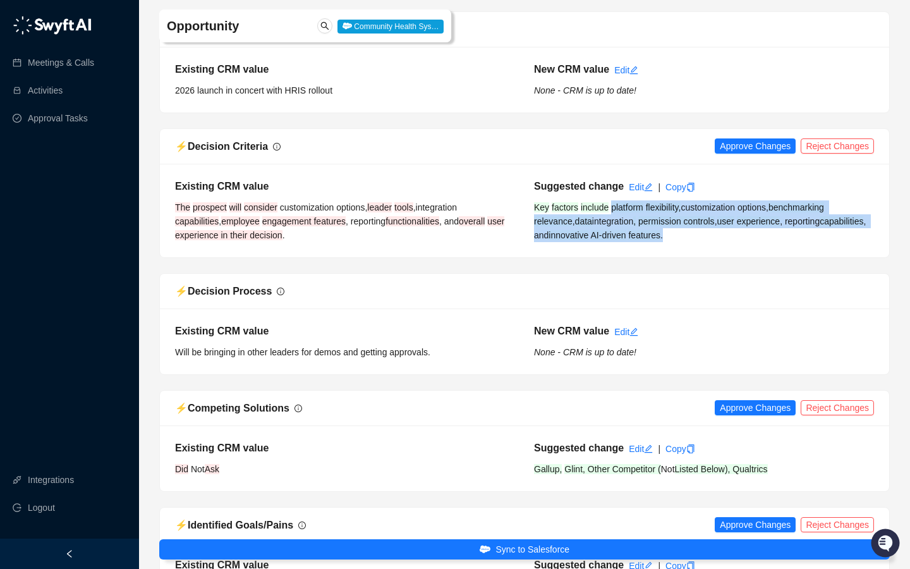
drag, startPoint x: 615, startPoint y: 186, endPoint x: 787, endPoint y: 202, distance: 173.2
click at [827, 212] on div "Suggested change Edit | Copy Key factors include platform flexibility, customiz…" at bounding box center [703, 210] width 359 height 63
copy div "platform flexibility, customization options, benchmarking relevance , data inte…"
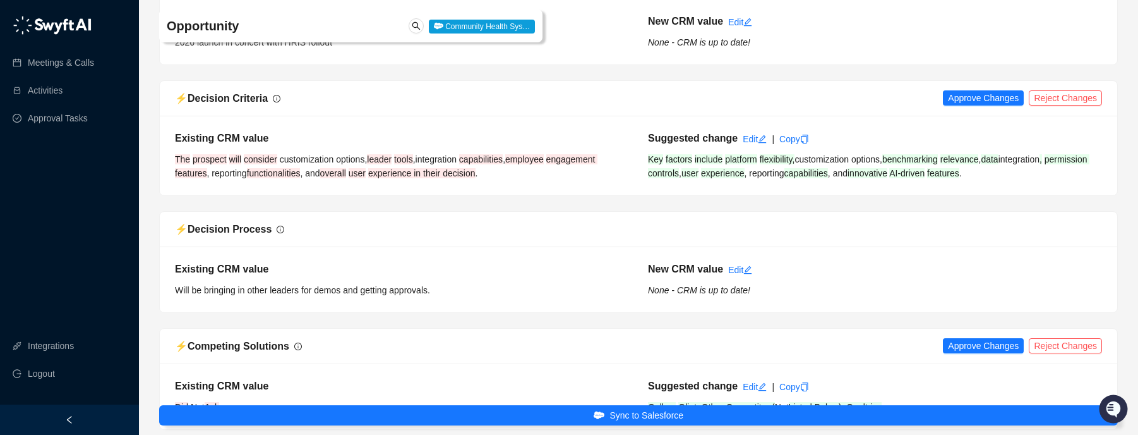
scroll to position [778, 0]
